Goal: Task Accomplishment & Management: Use online tool/utility

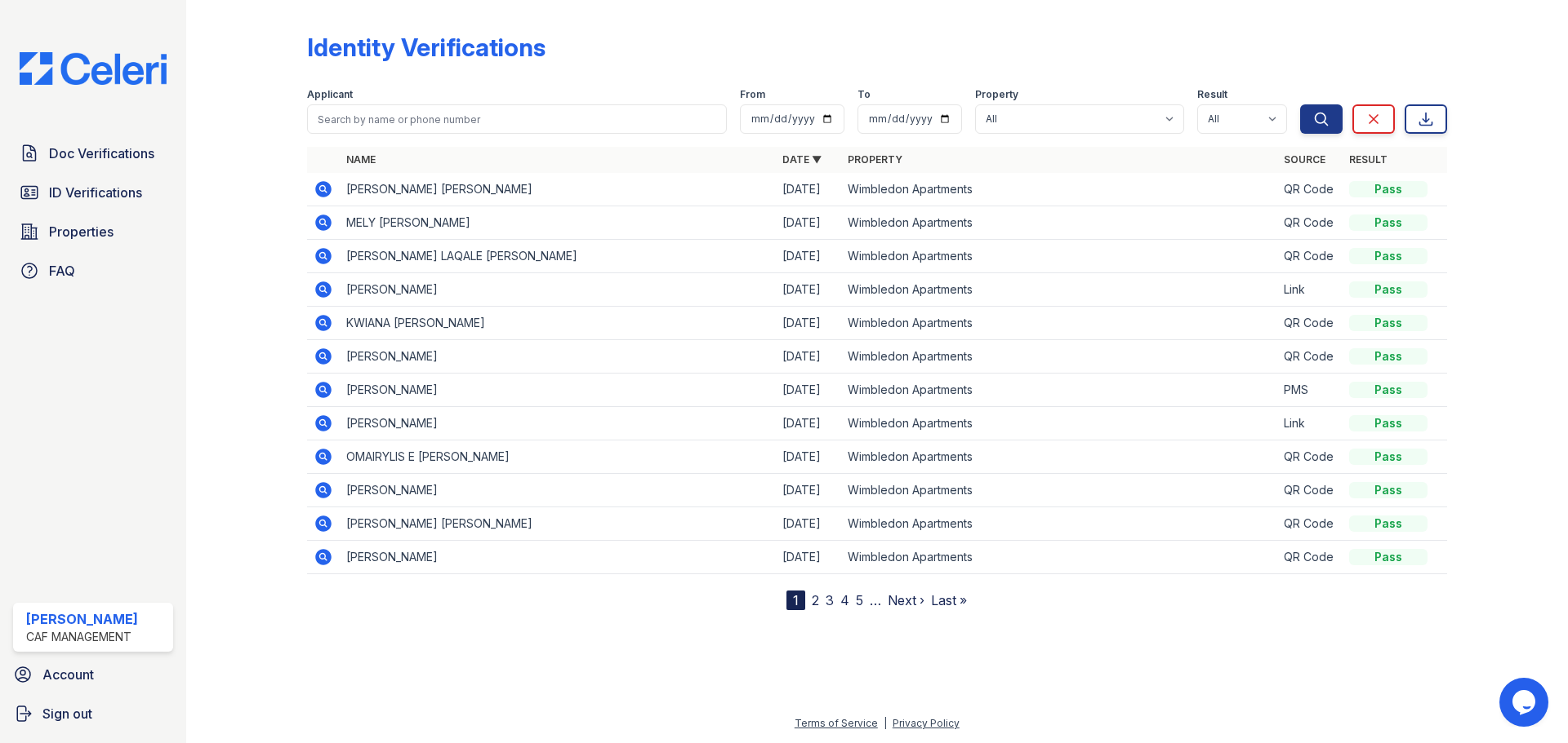
click at [326, 192] on icon at bounding box center [323, 189] width 16 height 16
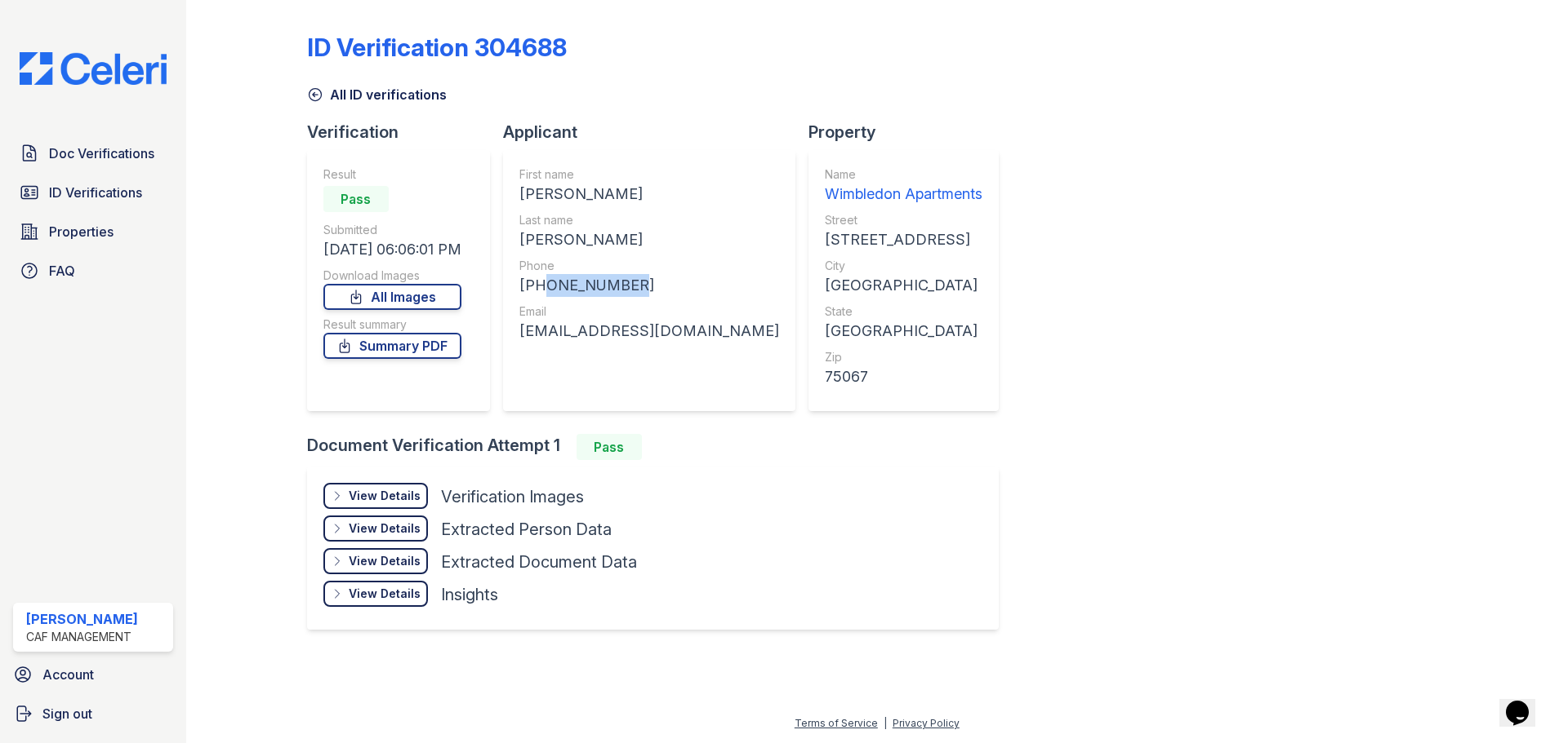
drag, startPoint x: 629, startPoint y: 285, endPoint x: 542, endPoint y: 289, distance: 87.1
click at [542, 289] on div "[PHONE_NUMBER]" at bounding box center [648, 285] width 259 height 23
copy div "9402201144"
drag, startPoint x: 752, startPoint y: 334, endPoint x: 525, endPoint y: 343, distance: 227.2
click at [525, 343] on div "First name ANA BELEN Last name HERNANDEZ AGUILAR Phone +19402201144 Email anabe…" at bounding box center [649, 281] width 292 height 261
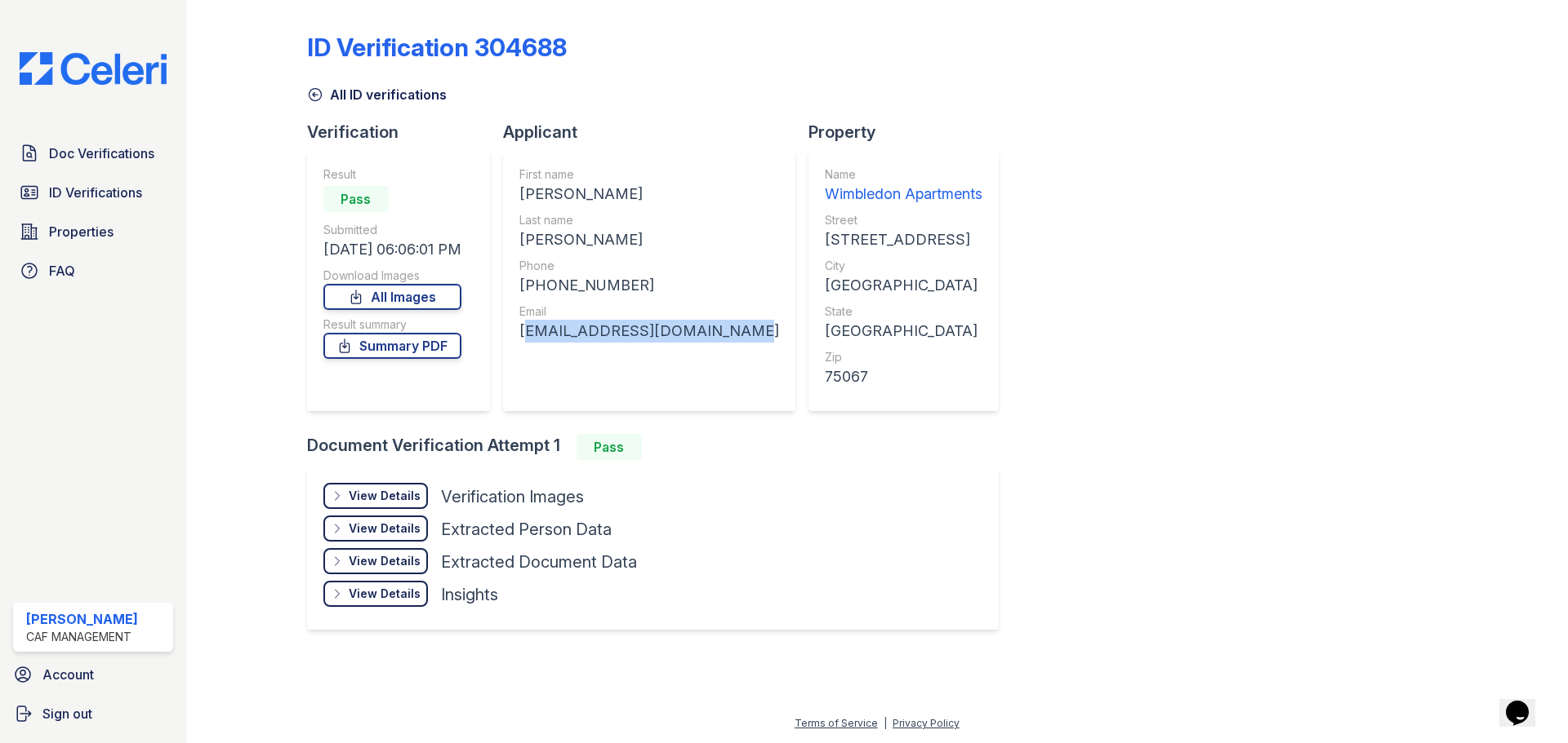
copy div "anabelen20000002@gmail.com"
